Goal: Answer question/provide support

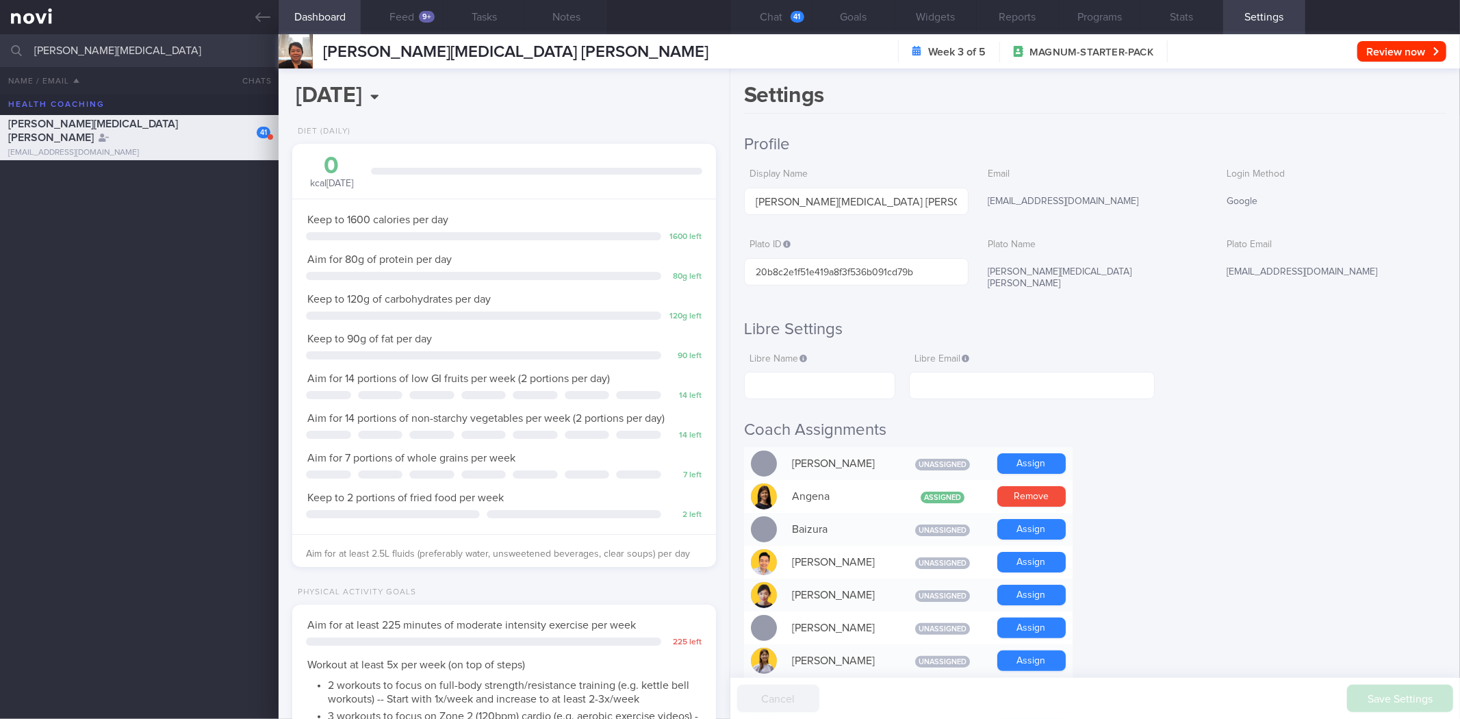
scroll to position [213, 387]
drag, startPoint x: 135, startPoint y: 57, endPoint x: 0, endPoint y: 59, distance: 134.9
click at [0, 59] on input "[PERSON_NAME][MEDICAL_DATA]" at bounding box center [730, 50] width 1460 height 33
type input "VON [PERSON_NAME]"
click at [117, 180] on span "VON [PERSON_NAME]" at bounding box center [62, 175] width 109 height 11
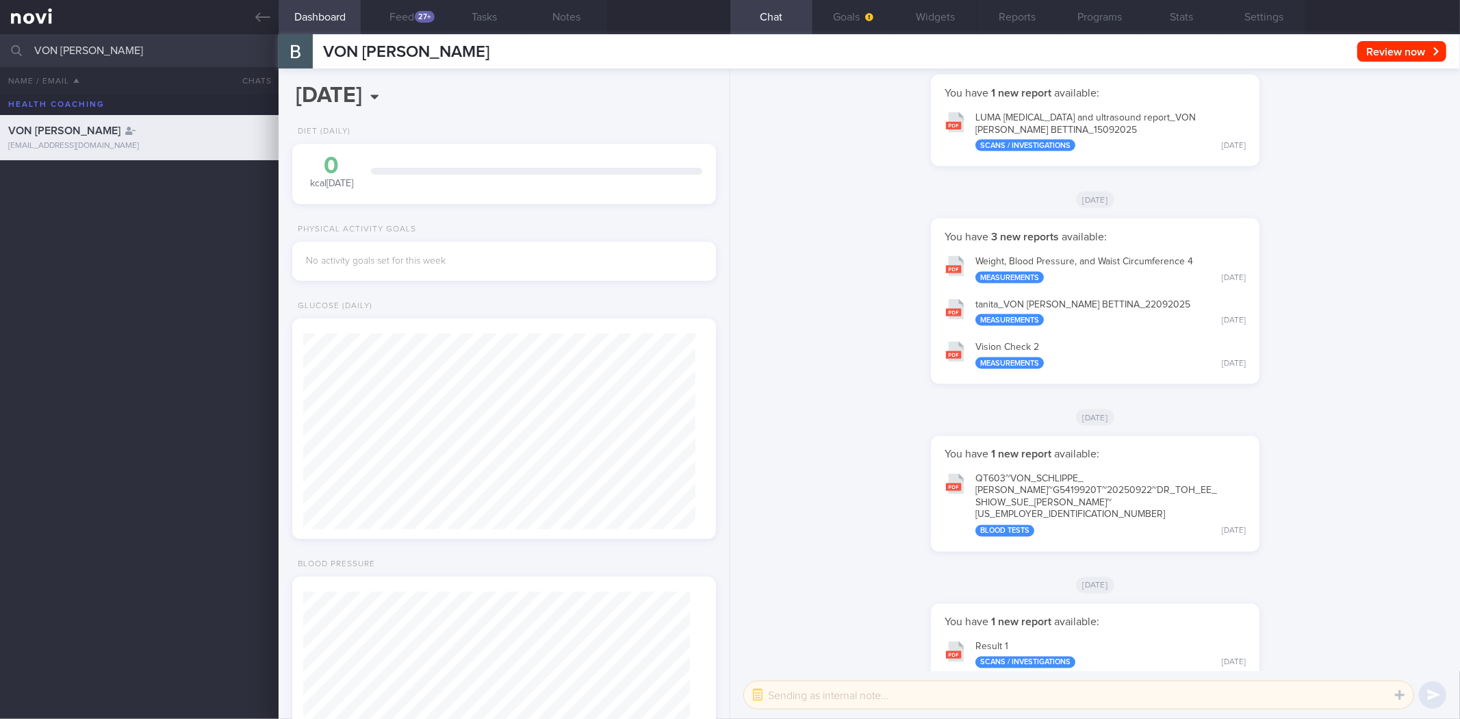
scroll to position [1, 0]
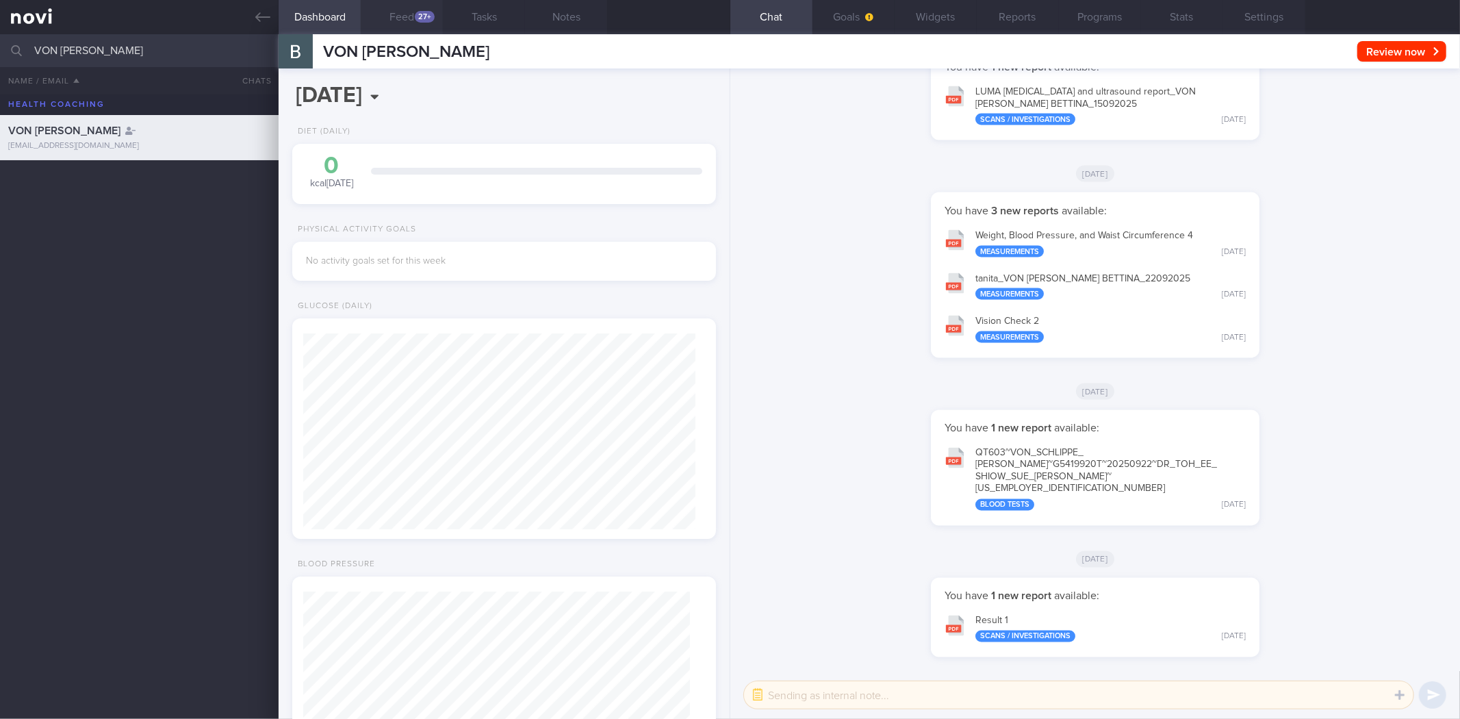
click at [419, 2] on button "Feed 27+" at bounding box center [402, 17] width 82 height 34
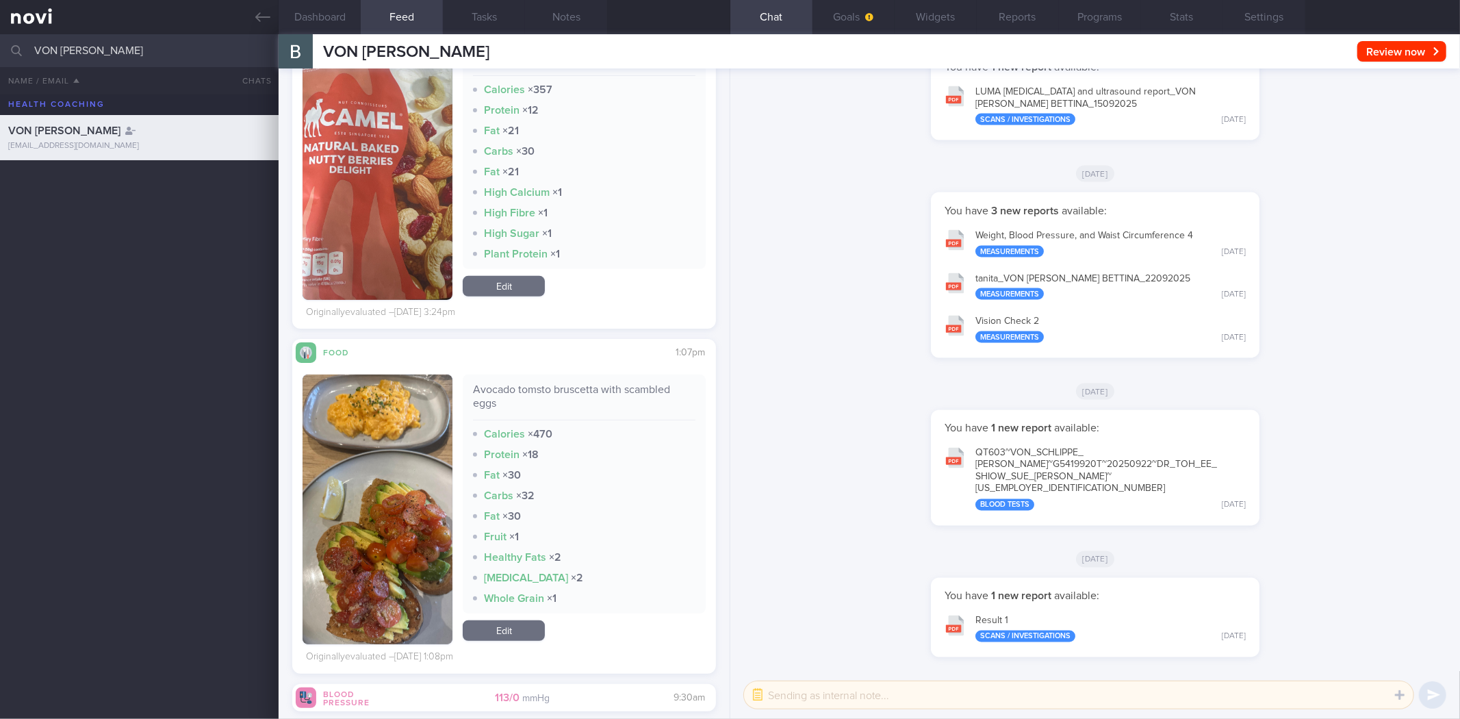
scroll to position [532, 0]
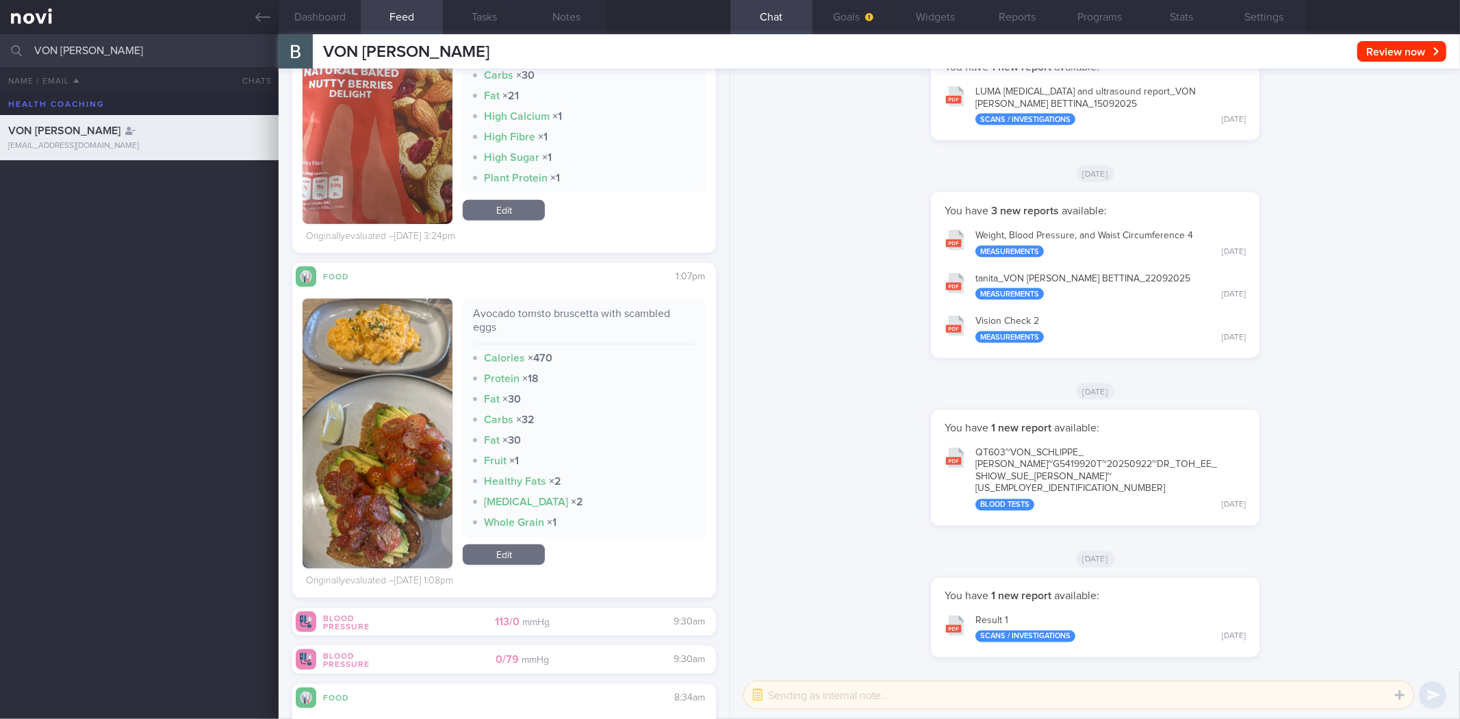
click at [420, 455] on button "button" at bounding box center [378, 433] width 150 height 270
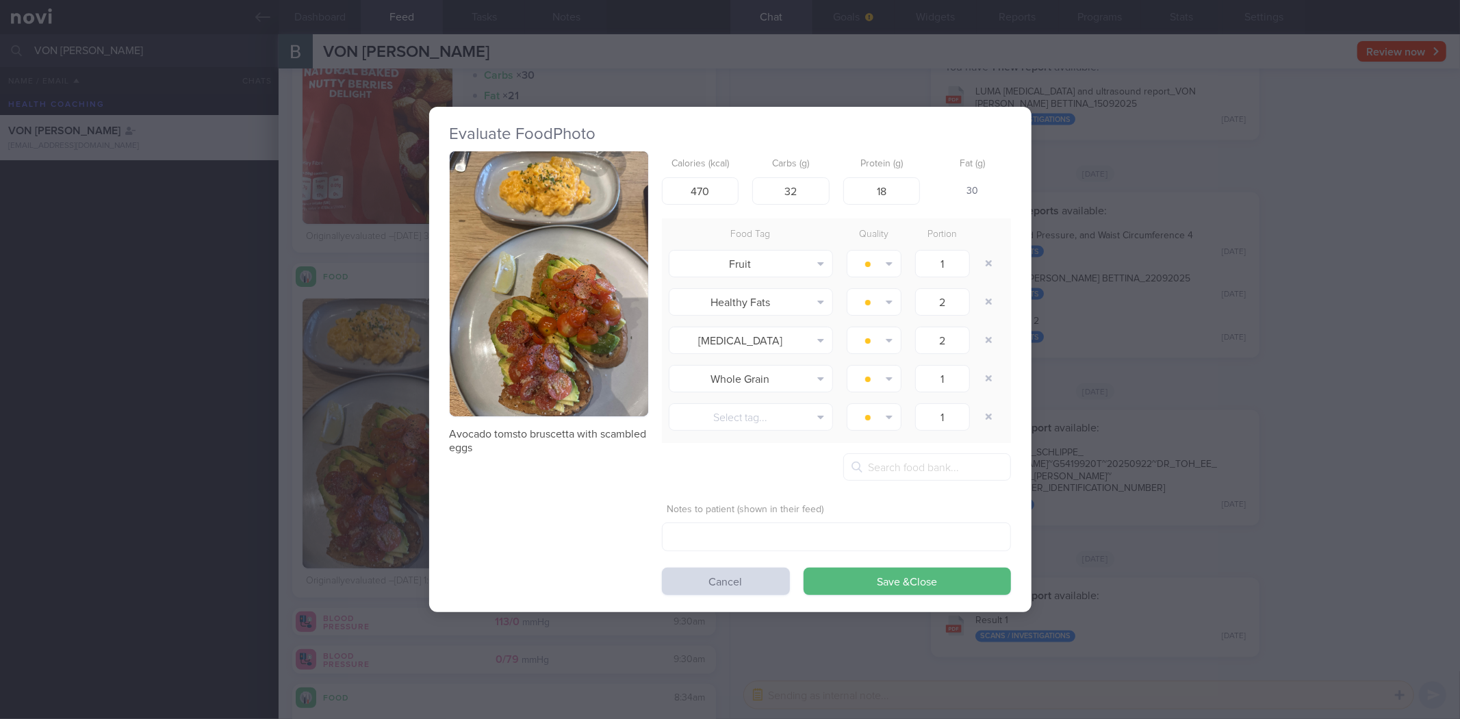
click at [255, 518] on div "Evaluate Food Photo Avocado tomsto bruscetta with scambled eggs Calories (kcal)…" at bounding box center [730, 359] width 1460 height 719
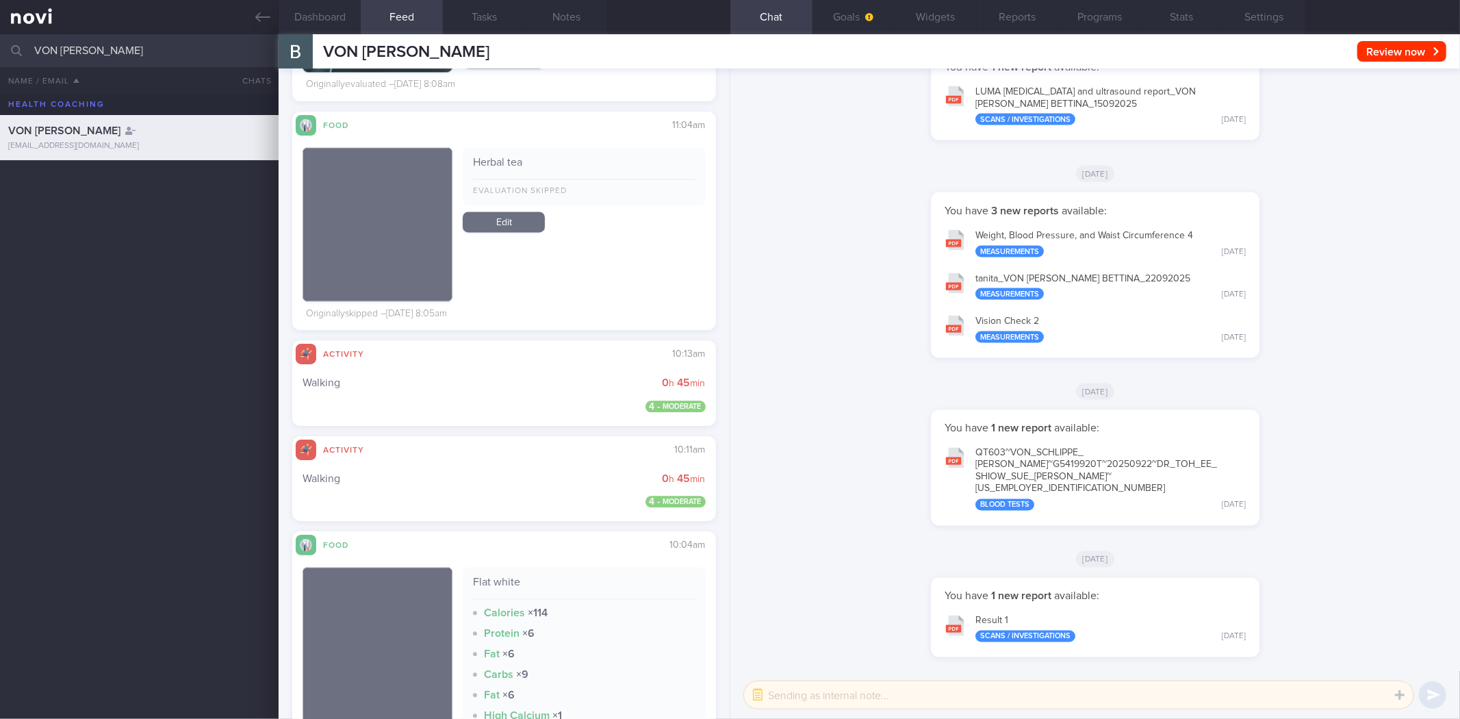
scroll to position [2434, 0]
